Goal: Transaction & Acquisition: Purchase product/service

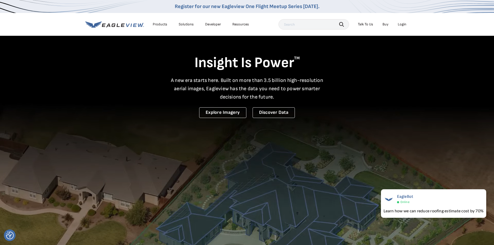
click at [403, 24] on div "Login" at bounding box center [402, 24] width 9 height 5
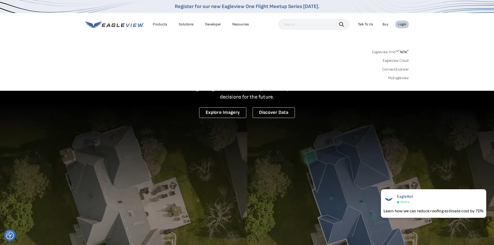
click at [403, 24] on div "Login" at bounding box center [402, 24] width 9 height 5
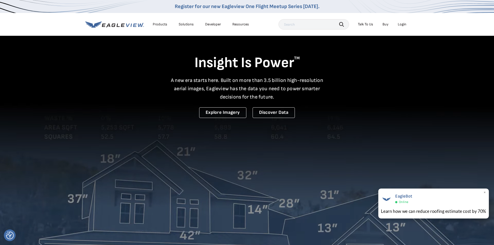
click at [400, 196] on span "EagleBot" at bounding box center [403, 196] width 17 height 5
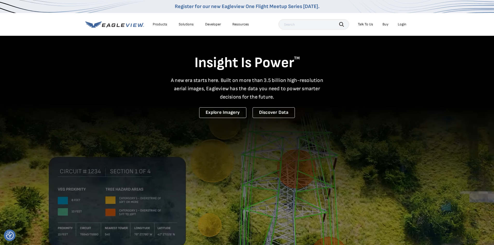
click at [400, 24] on div "Login" at bounding box center [402, 24] width 9 height 5
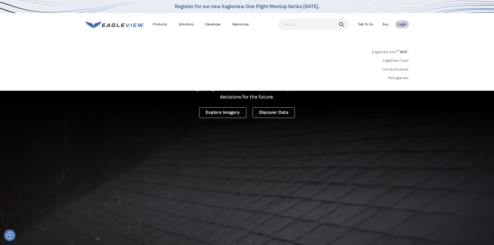
click at [400, 78] on link "MyEagleview" at bounding box center [398, 78] width 21 height 5
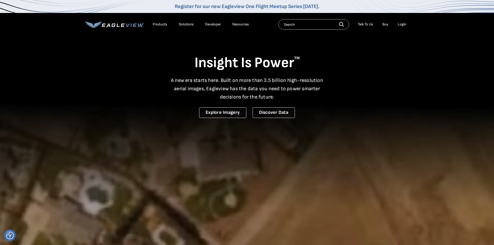
click at [403, 23] on div "Login" at bounding box center [402, 24] width 9 height 5
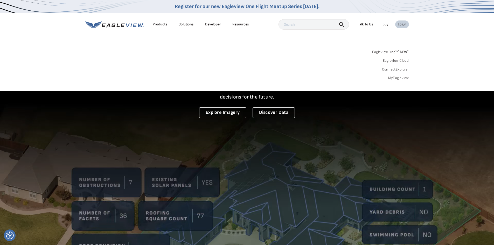
click at [394, 78] on link "MyEagleview" at bounding box center [398, 78] width 21 height 5
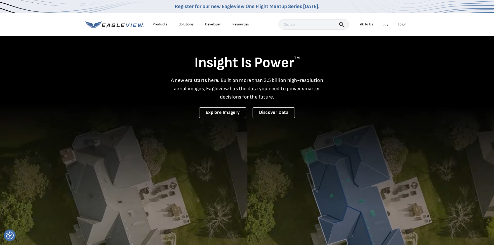
click at [160, 23] on div "Products" at bounding box center [160, 24] width 15 height 5
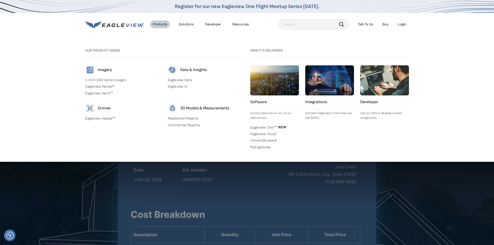
click at [185, 118] on link "Residential Reports" at bounding box center [206, 118] width 76 height 5
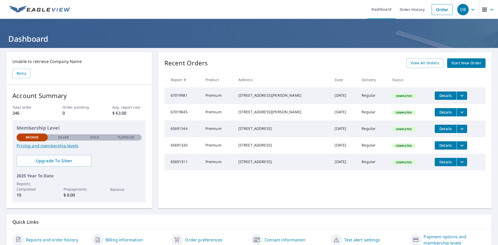
click at [458, 62] on span "Start New Order" at bounding box center [466, 63] width 30 height 6
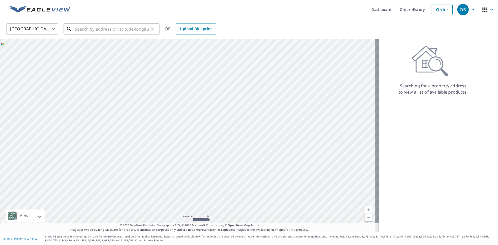
click at [76, 29] on input "text" at bounding box center [112, 29] width 74 height 15
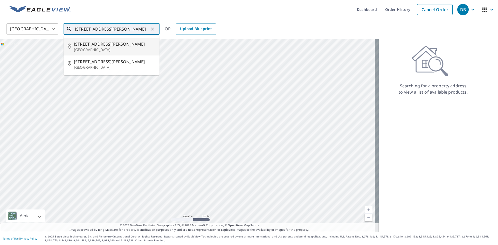
click at [88, 45] on span "1020 Mccormick Dr" at bounding box center [114, 44] width 81 height 6
type input "1020 Mccormick Dr Lake Forest, IL 60045"
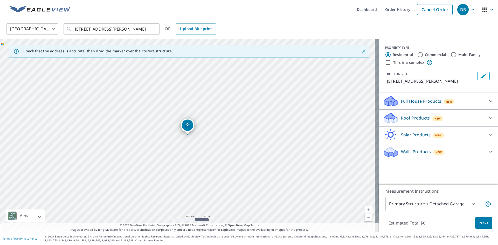
click at [401, 117] on p "Roof Products" at bounding box center [415, 118] width 29 height 6
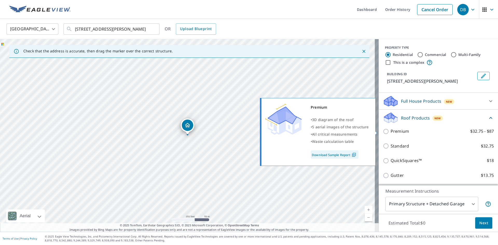
click at [383, 132] on input "Premium $32.75 - $87" at bounding box center [387, 131] width 8 height 6
checkbox input "true"
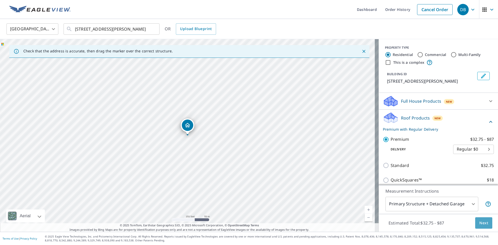
click at [479, 221] on span "Next" at bounding box center [483, 223] width 9 height 6
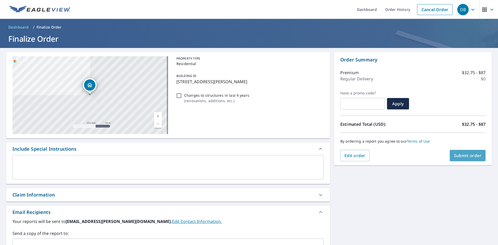
click at [470, 158] on span "Submit order" at bounding box center [468, 156] width 28 height 6
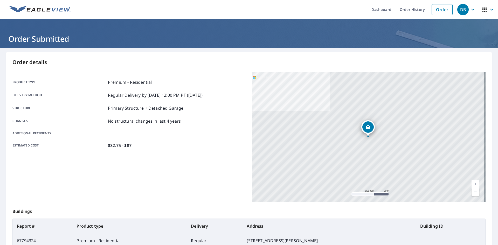
click at [367, 138] on div "1020 Mccormick Dr Lake Forest, IL 60045" at bounding box center [368, 137] width 233 height 130
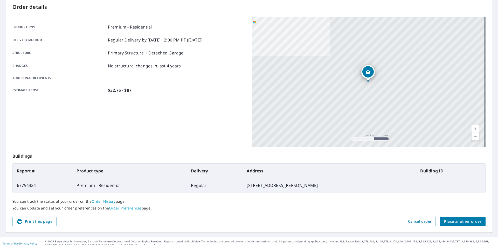
scroll to position [60, 0]
